Goal: Task Accomplishment & Management: Manage account settings

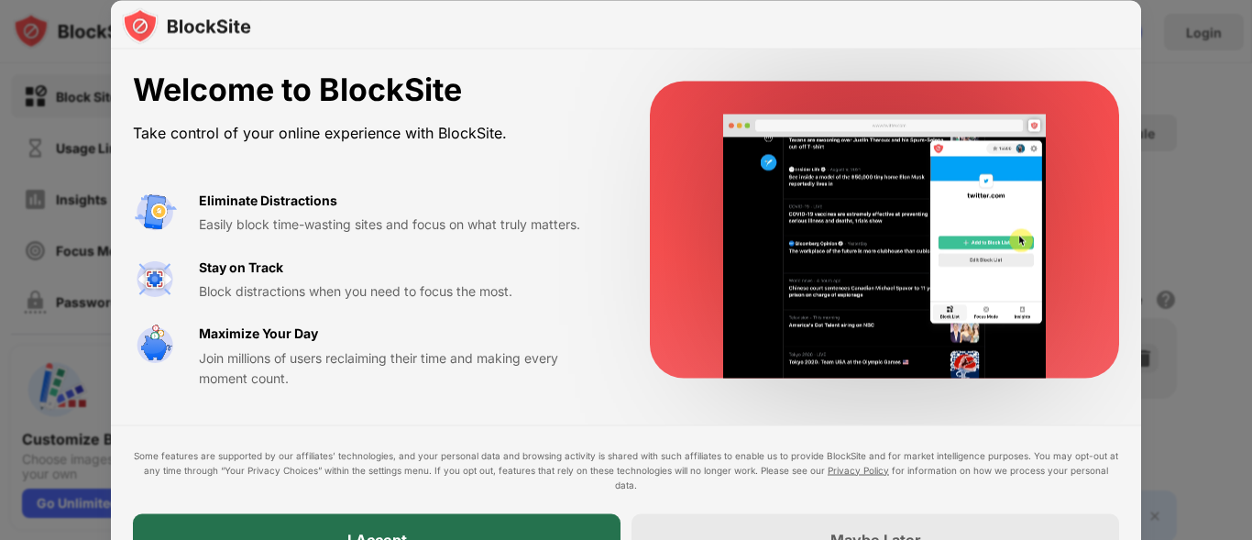
click at [569, 519] on div "I Accept" at bounding box center [377, 538] width 488 height 51
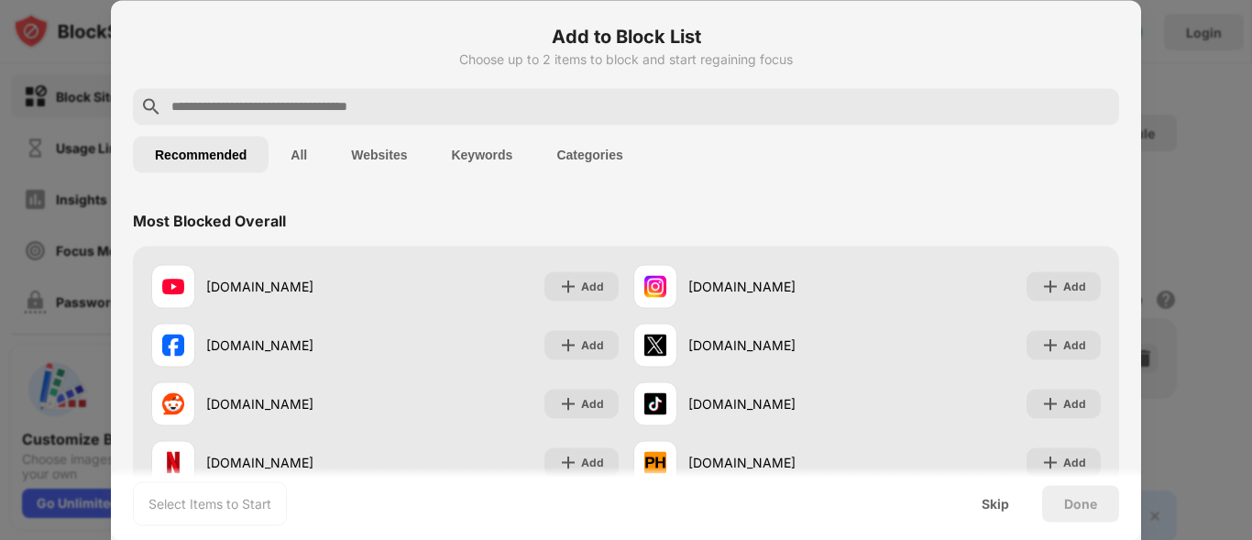
click at [357, 109] on input "text" at bounding box center [641, 106] width 942 height 22
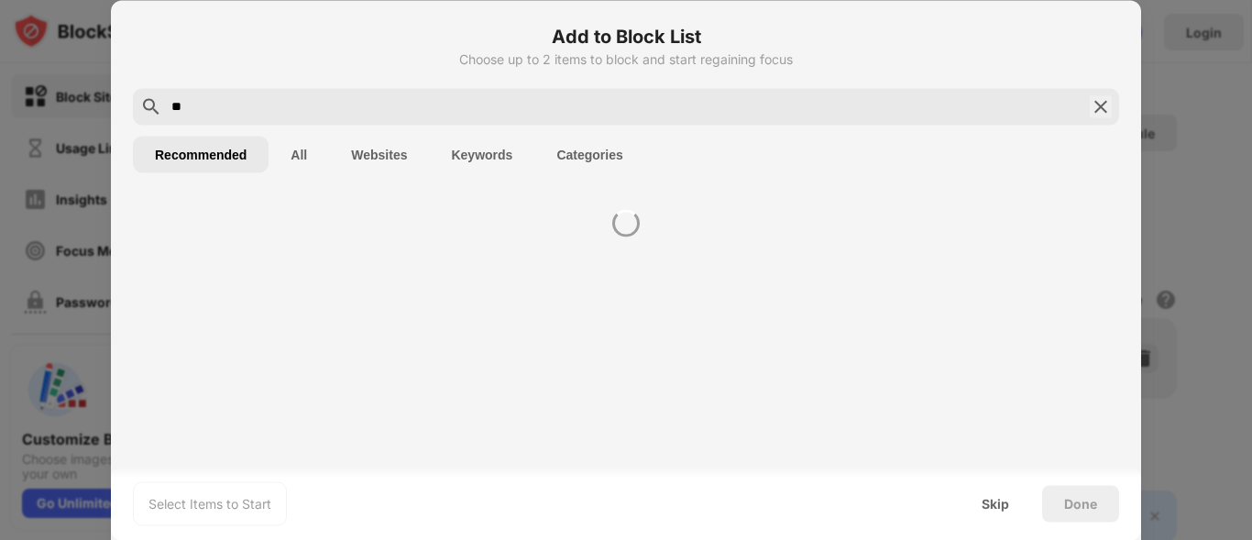
type input "**"
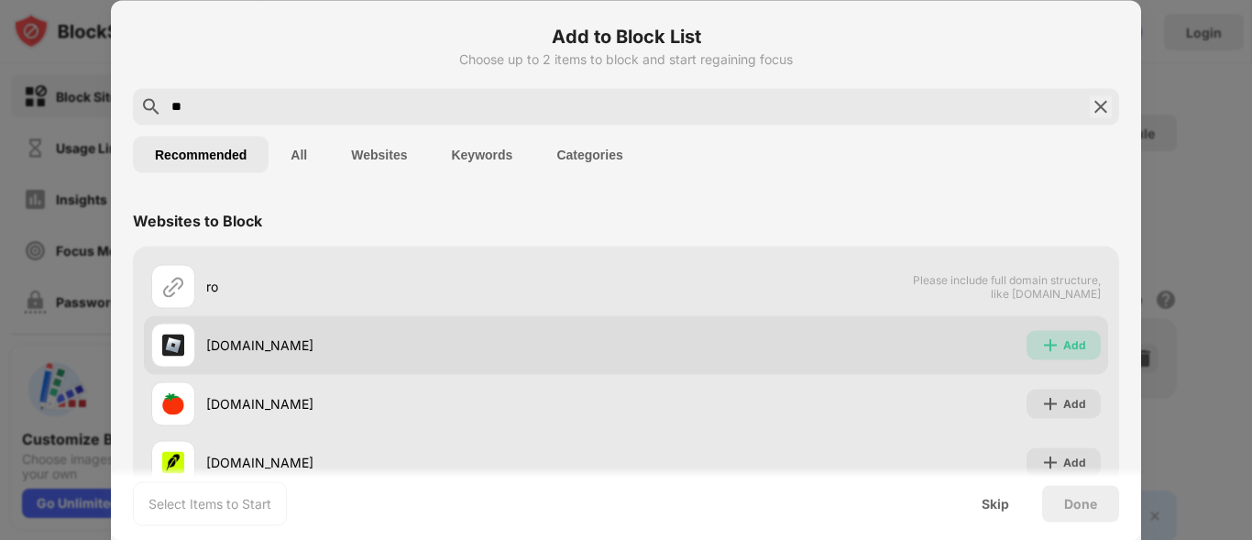
click at [1063, 345] on div "Add" at bounding box center [1074, 344] width 23 height 18
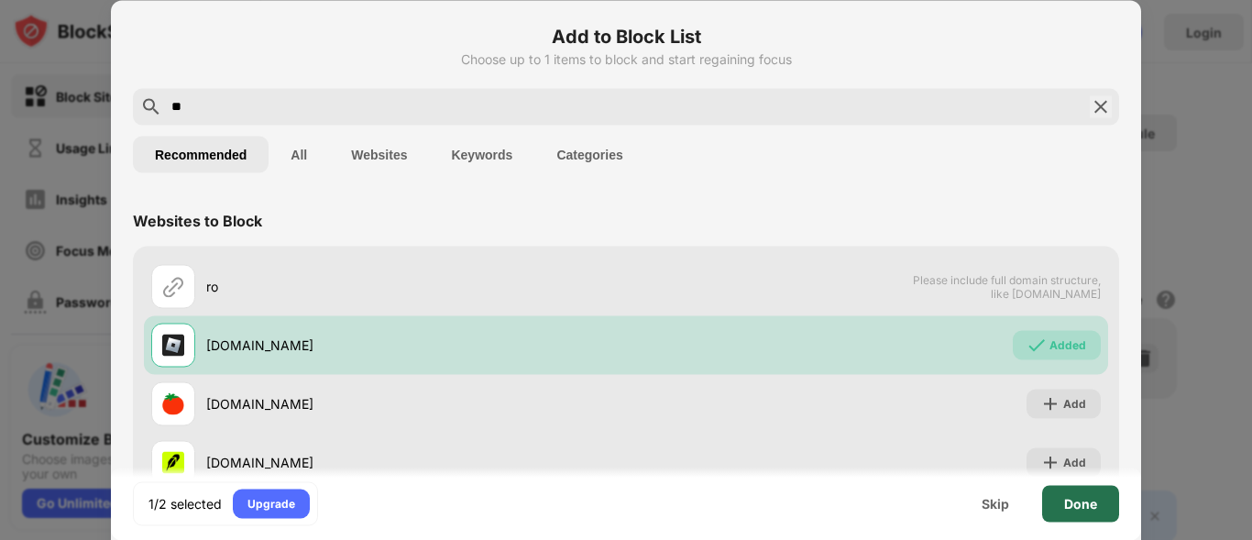
click at [1090, 500] on div "Done" at bounding box center [1080, 503] width 33 height 15
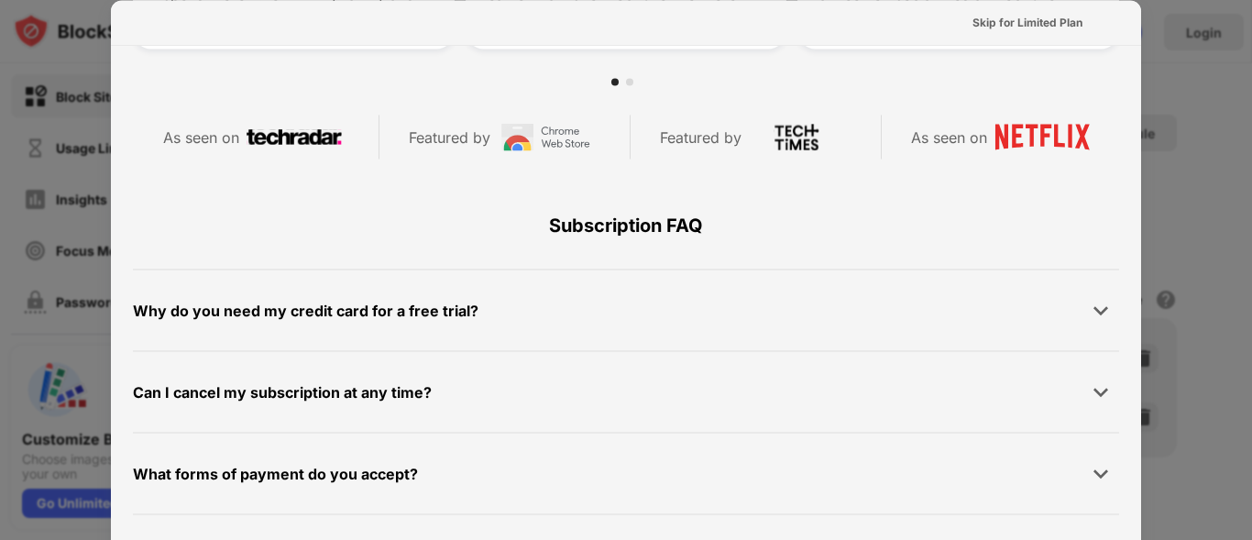
scroll to position [799, 0]
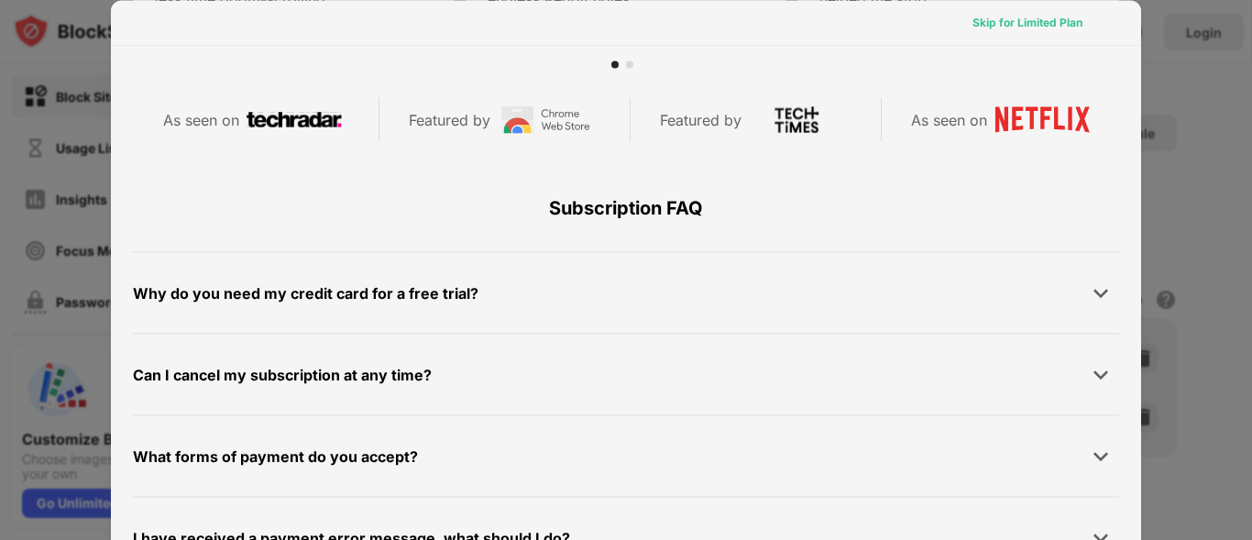
click at [1056, 16] on div "Skip for Limited Plan" at bounding box center [1028, 22] width 110 height 18
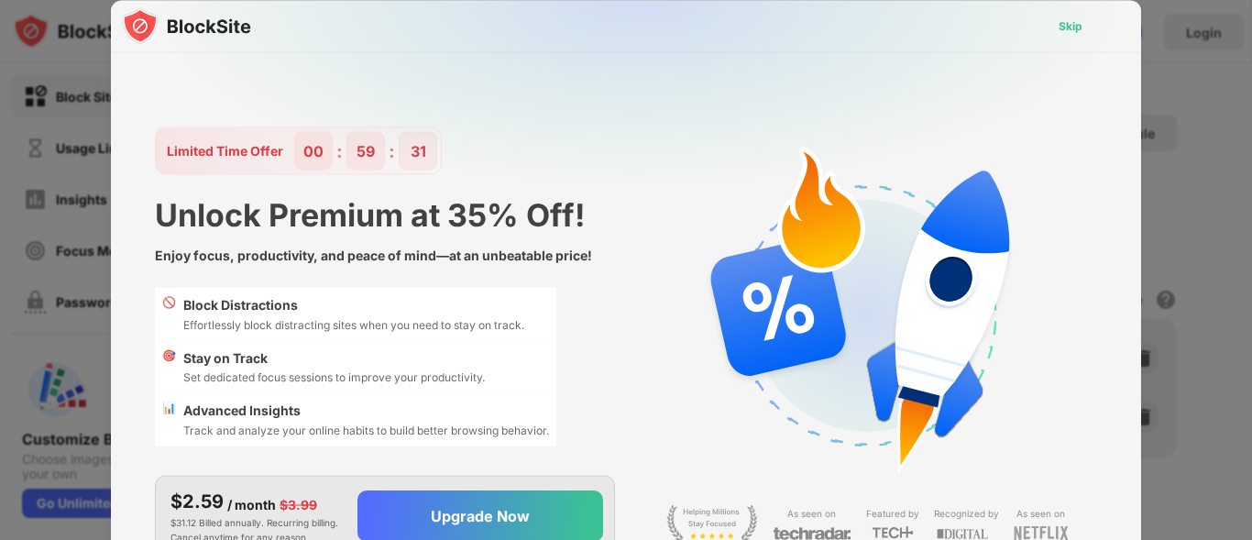
scroll to position [0, 0]
click at [1056, 16] on div "Skip" at bounding box center [1070, 25] width 53 height 29
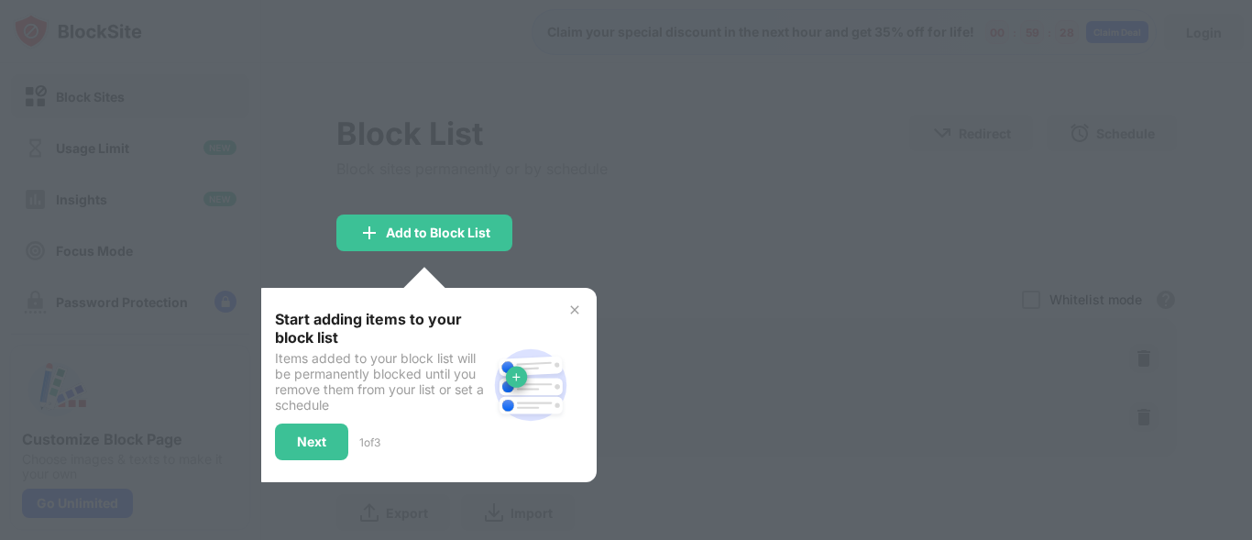
click at [474, 205] on div at bounding box center [626, 270] width 1252 height 540
click at [474, 239] on div "Add to Block List" at bounding box center [438, 232] width 104 height 15
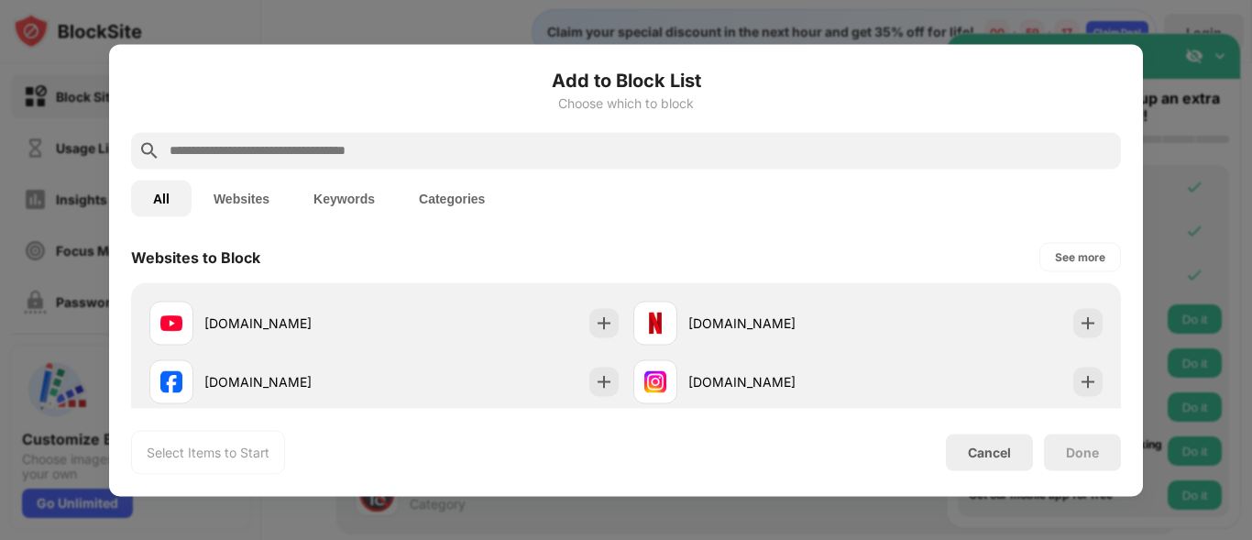
scroll to position [269, 0]
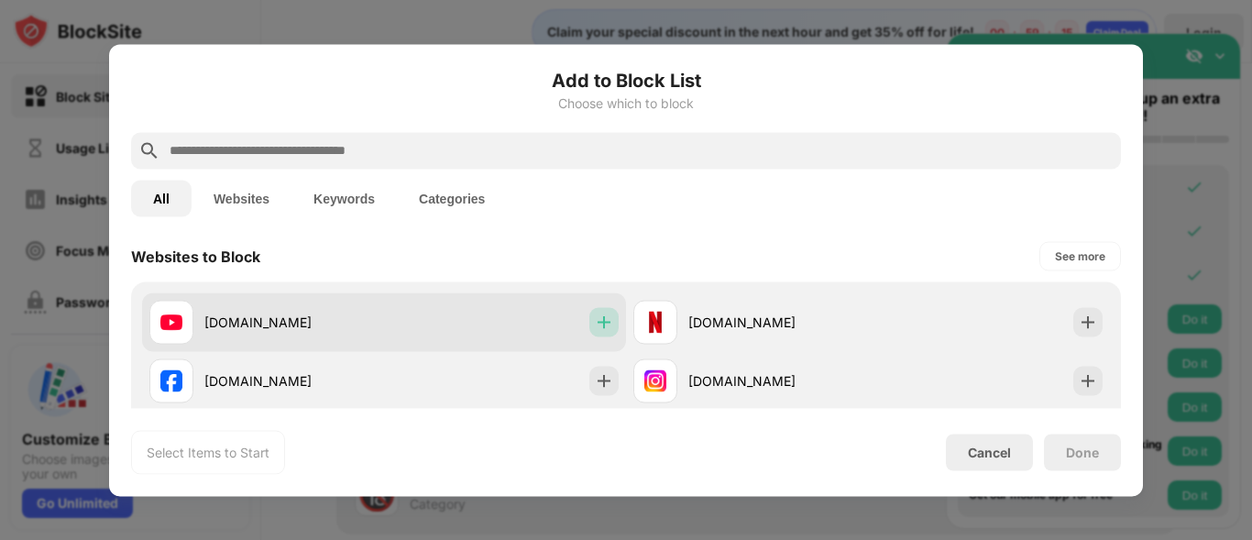
click at [597, 312] on div at bounding box center [603, 321] width 29 height 29
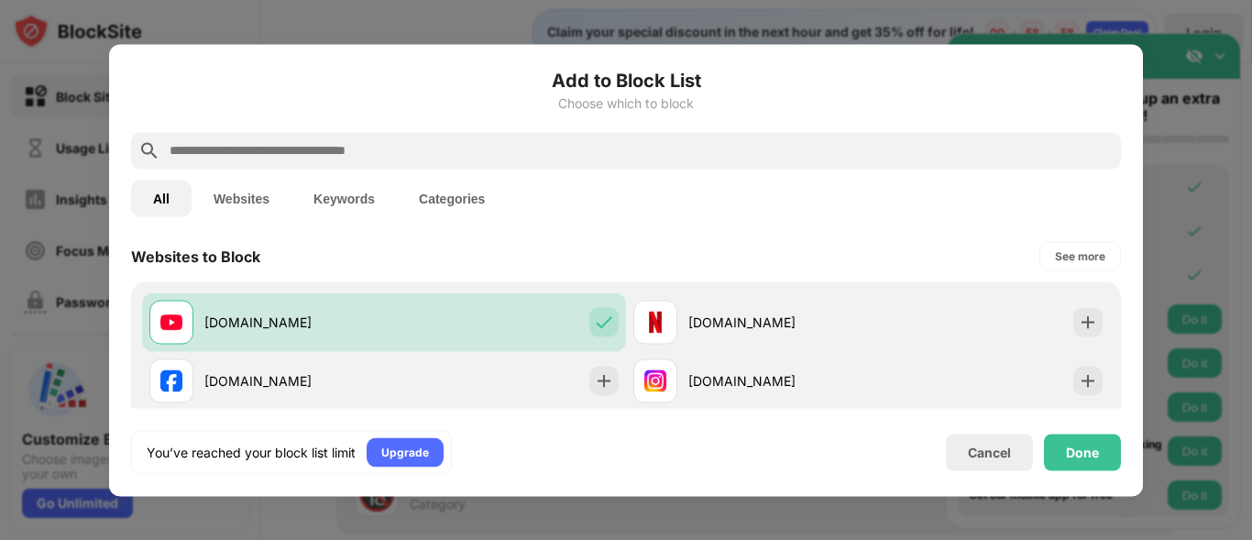
scroll to position [0, 0]
click at [1062, 447] on div "Done" at bounding box center [1082, 452] width 77 height 37
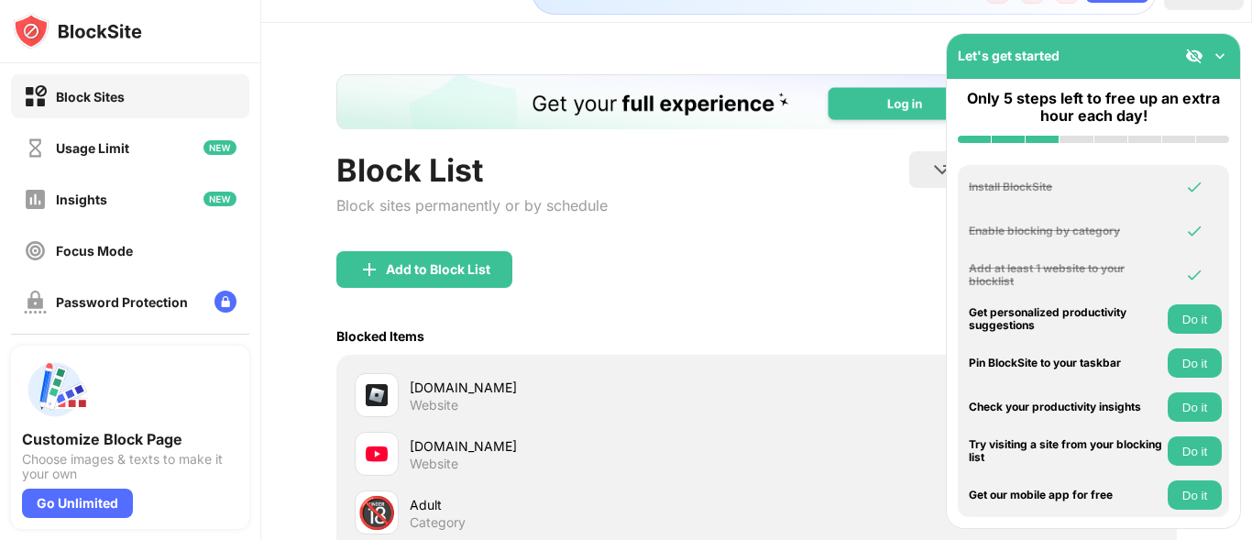
scroll to position [43, 0]
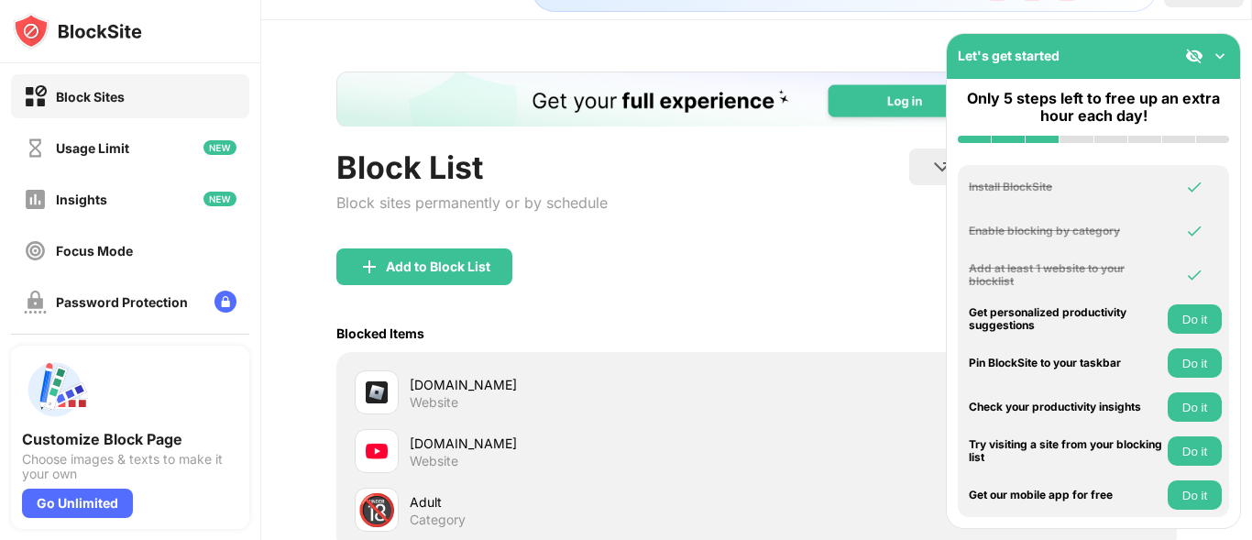
click at [1219, 52] on img at bounding box center [1220, 56] width 18 height 18
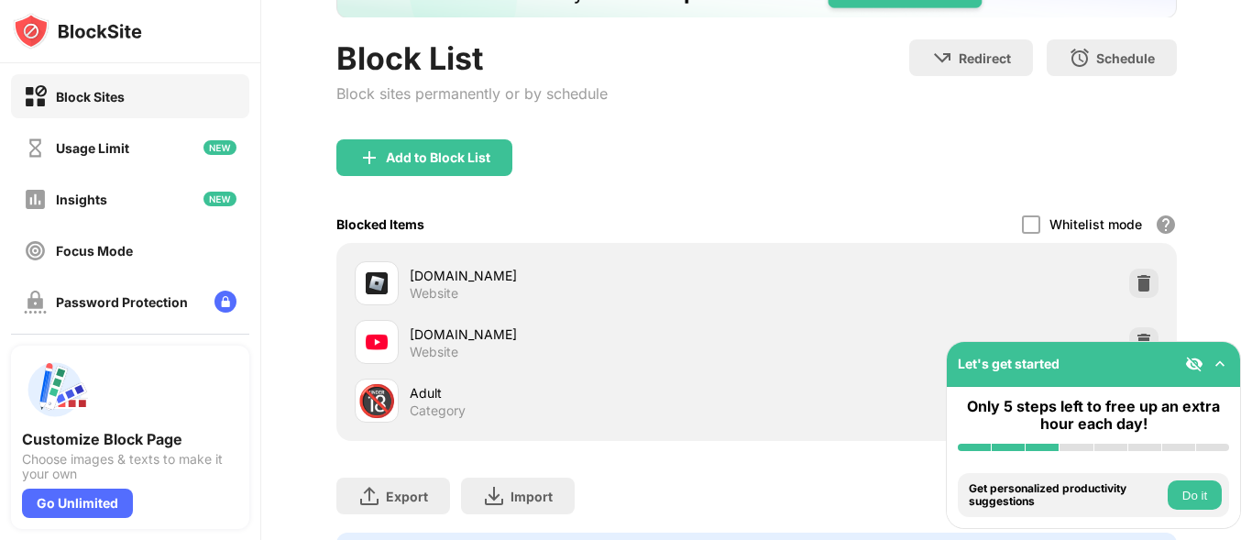
scroll to position [150, 0]
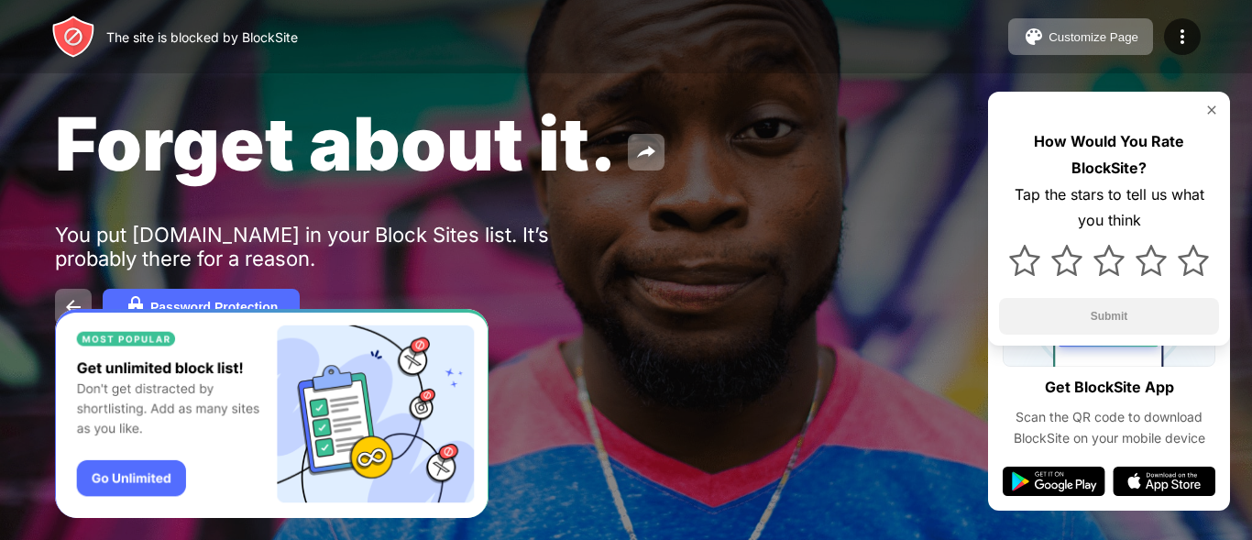
click at [1206, 106] on img at bounding box center [1211, 110] width 15 height 15
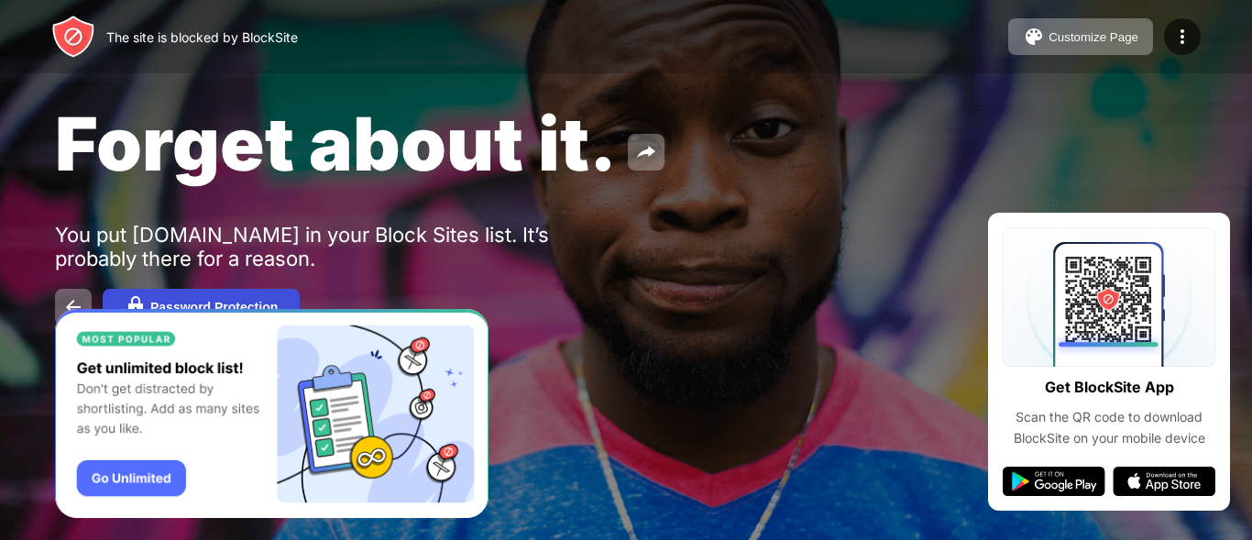
click at [152, 294] on button "Password Protection" at bounding box center [201, 307] width 197 height 37
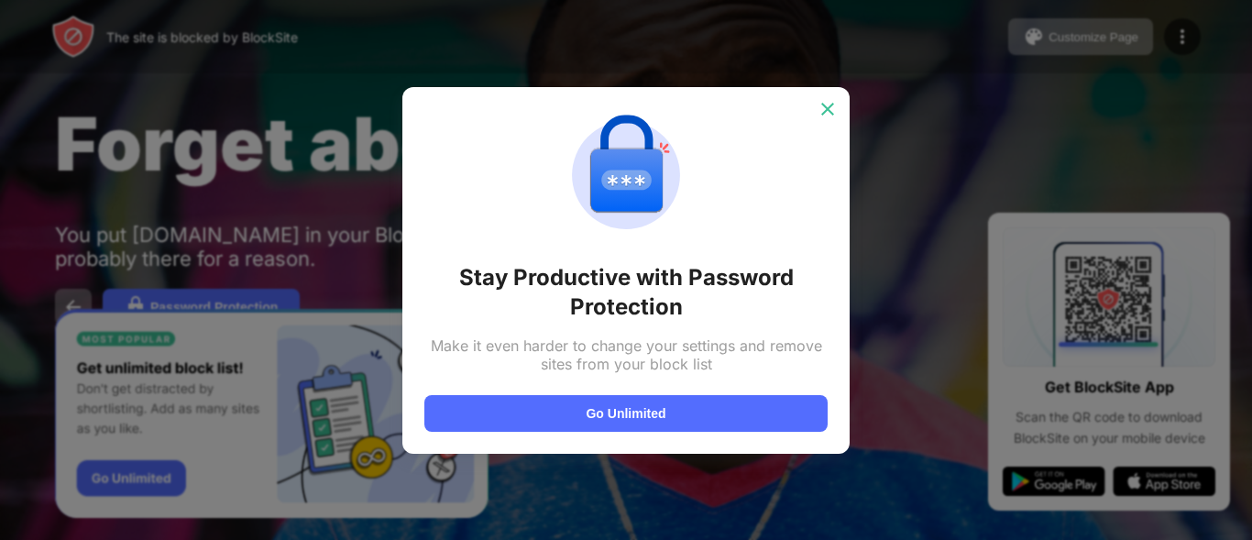
click at [824, 96] on div at bounding box center [827, 108] width 29 height 29
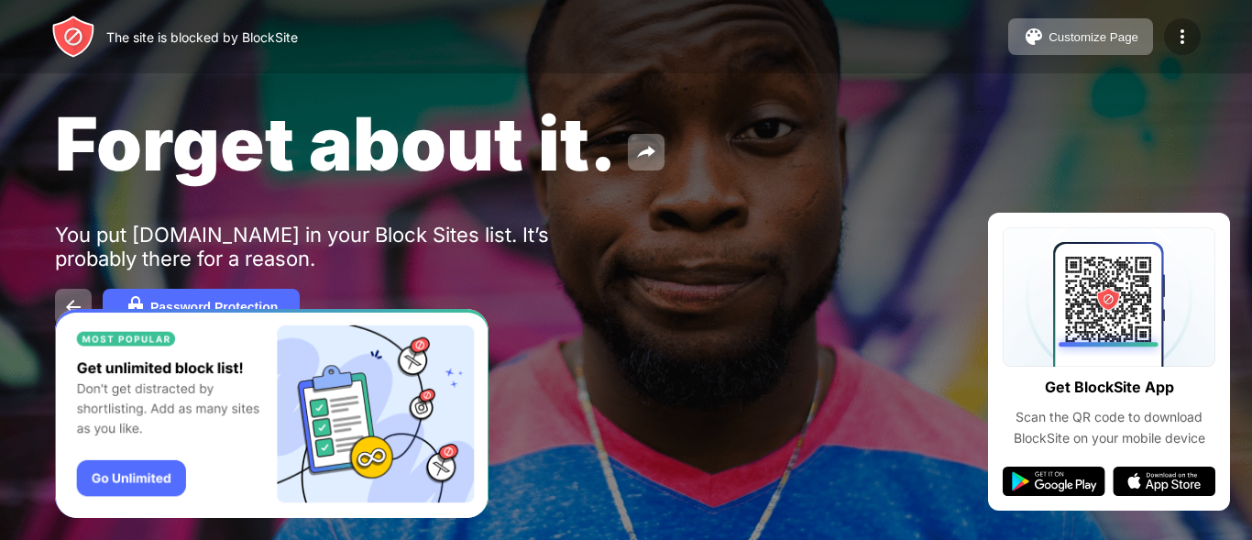
click at [1194, 40] on div at bounding box center [1182, 36] width 37 height 37
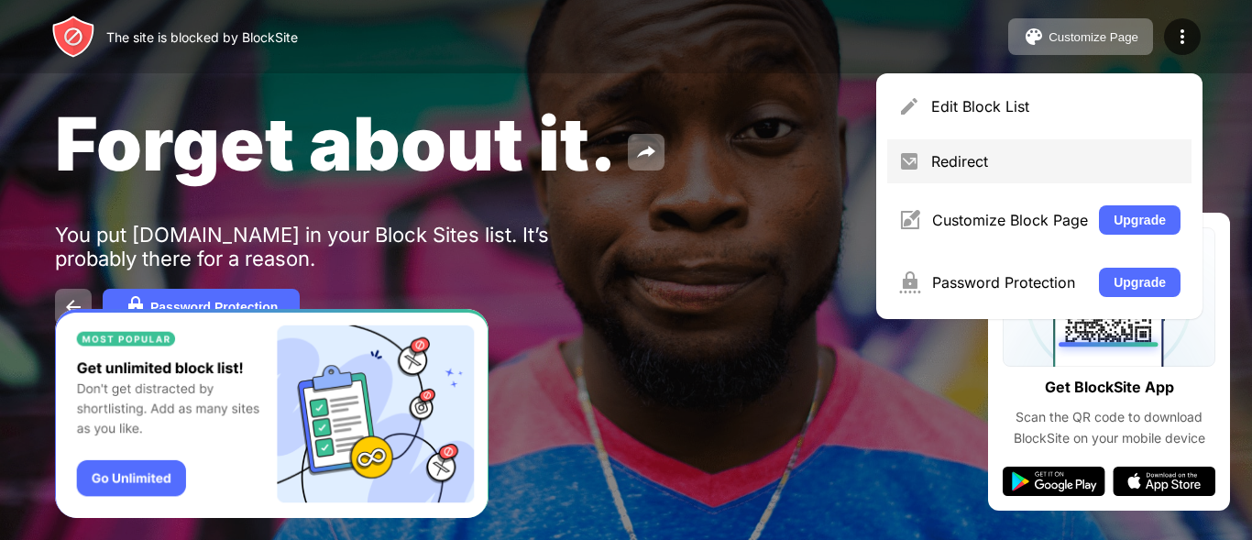
click at [1122, 152] on div "Redirect" at bounding box center [1055, 161] width 249 height 18
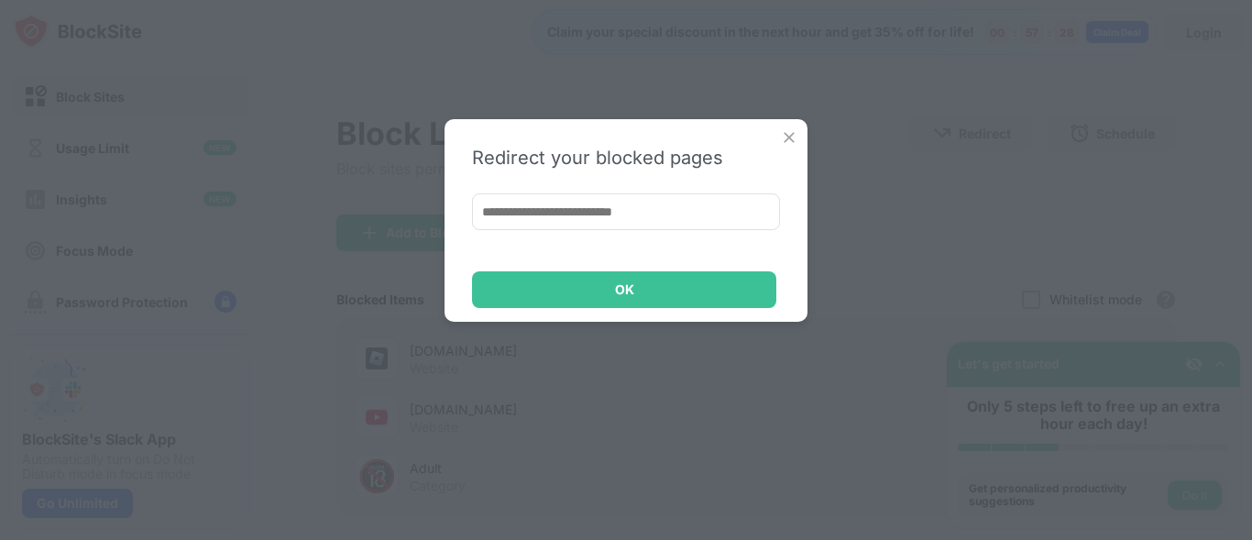
click at [791, 129] on img at bounding box center [789, 137] width 18 height 18
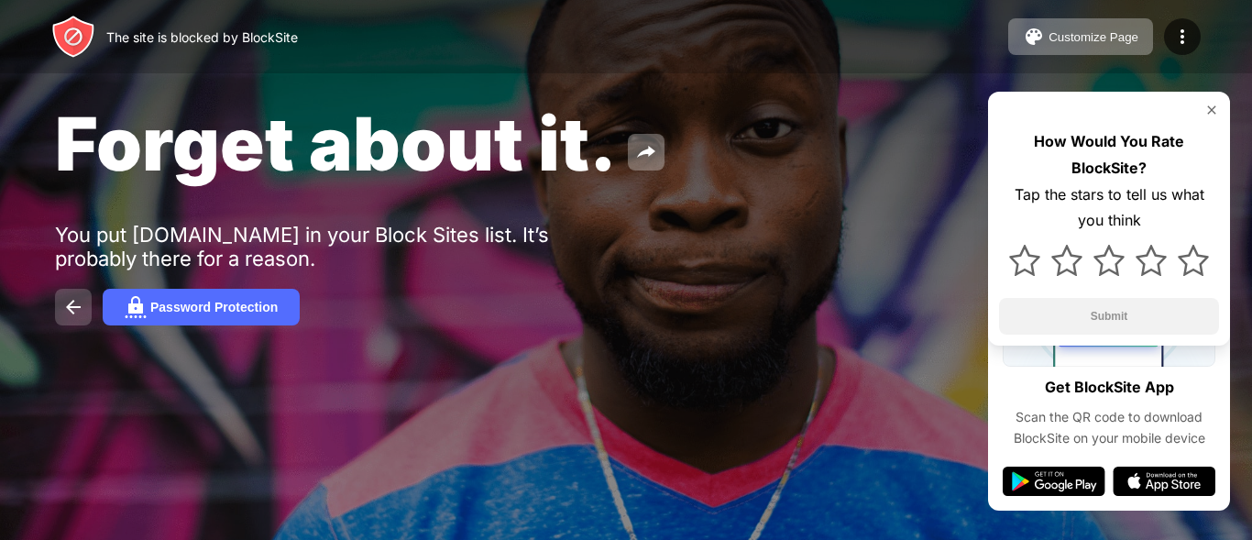
click at [71, 303] on img at bounding box center [73, 307] width 22 height 22
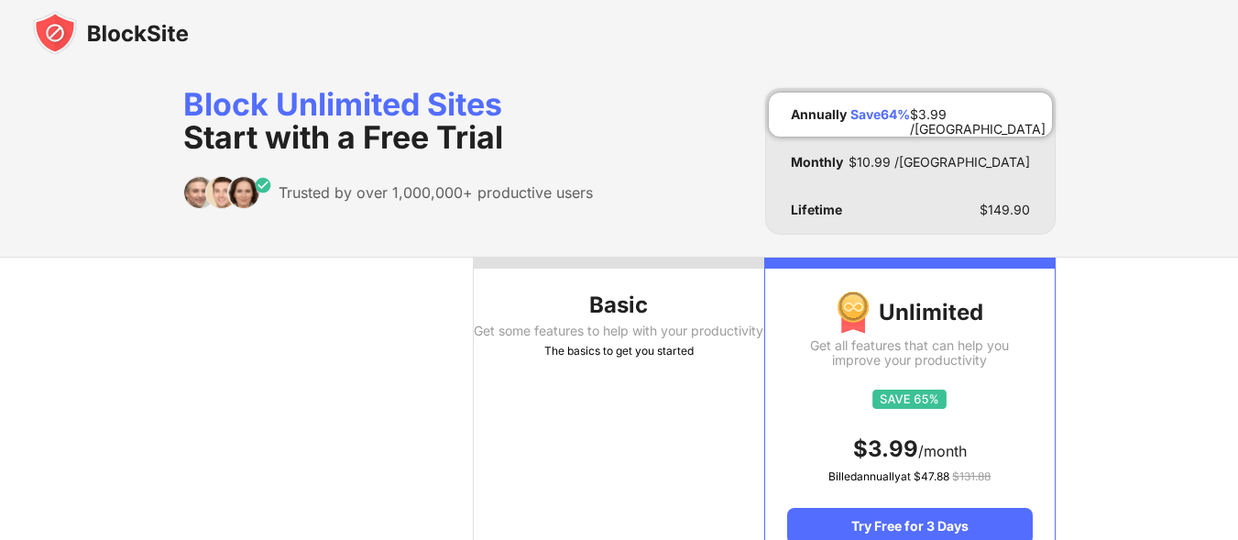
click at [137, 18] on img at bounding box center [111, 33] width 156 height 44
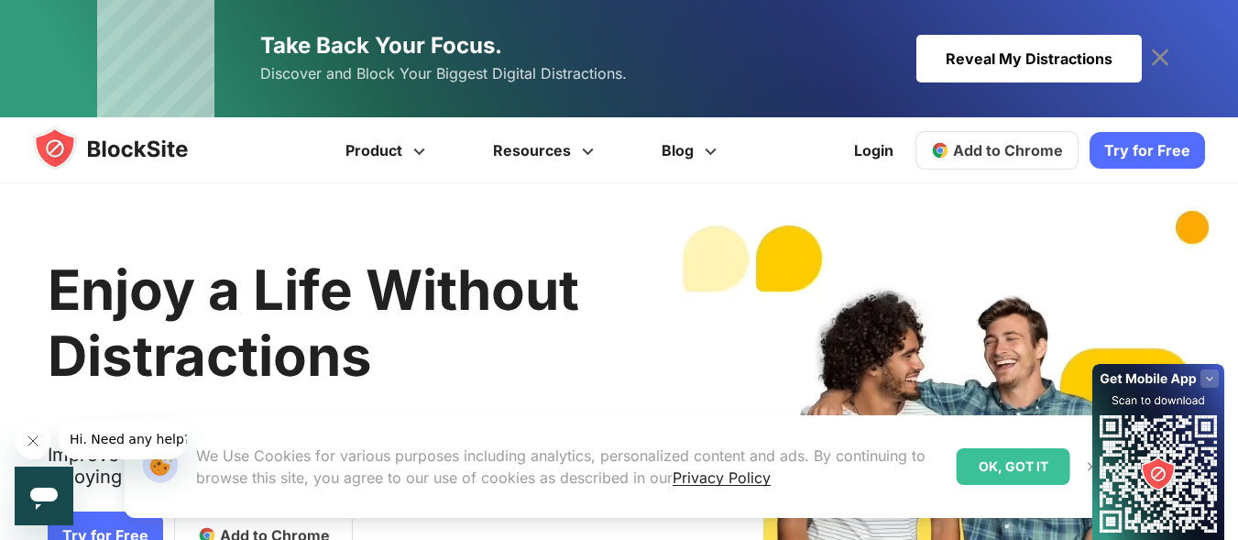
click at [868, 80] on link "Take Back Your Focus. Discover and Block Your Biggest Digital Distractions. Rev…" at bounding box center [619, 58] width 1045 height 117
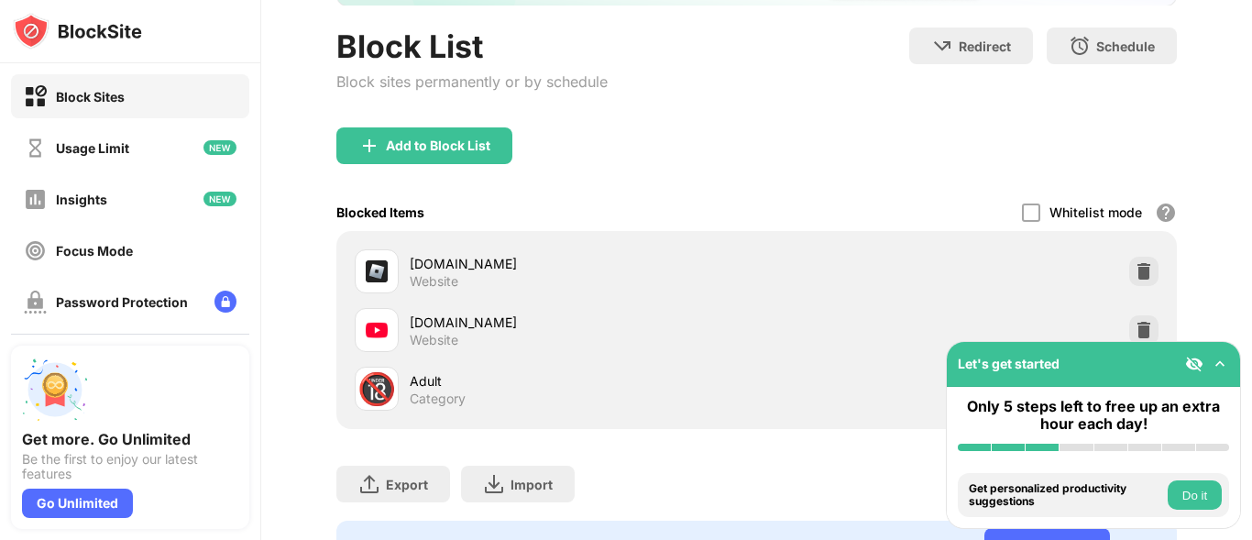
scroll to position [261, 0]
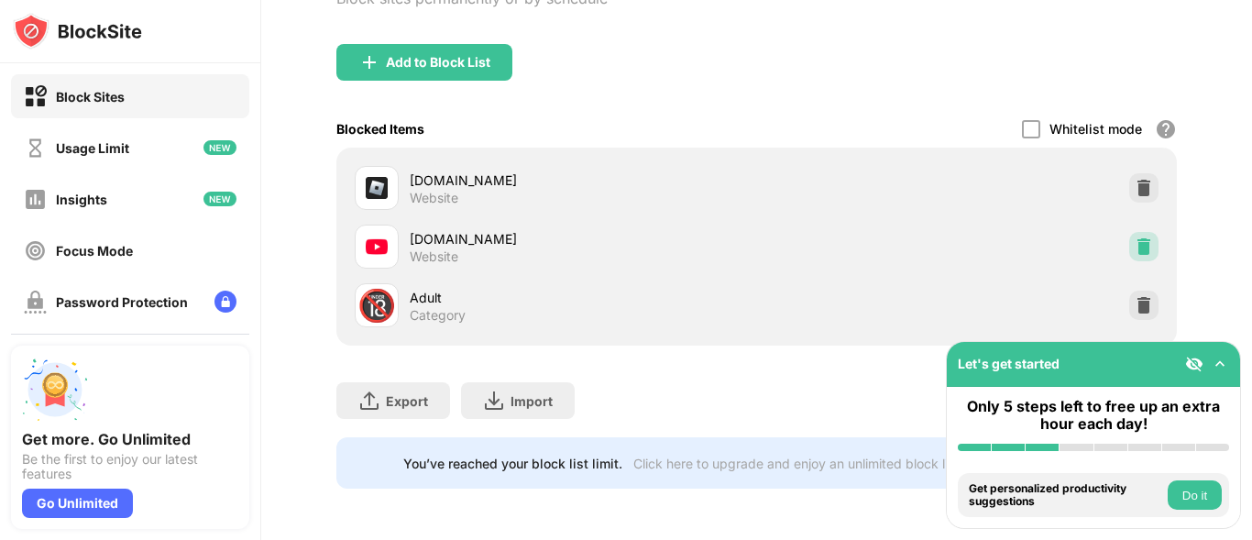
click at [1135, 237] on img at bounding box center [1144, 246] width 18 height 18
